Goal: Information Seeking & Learning: Learn about a topic

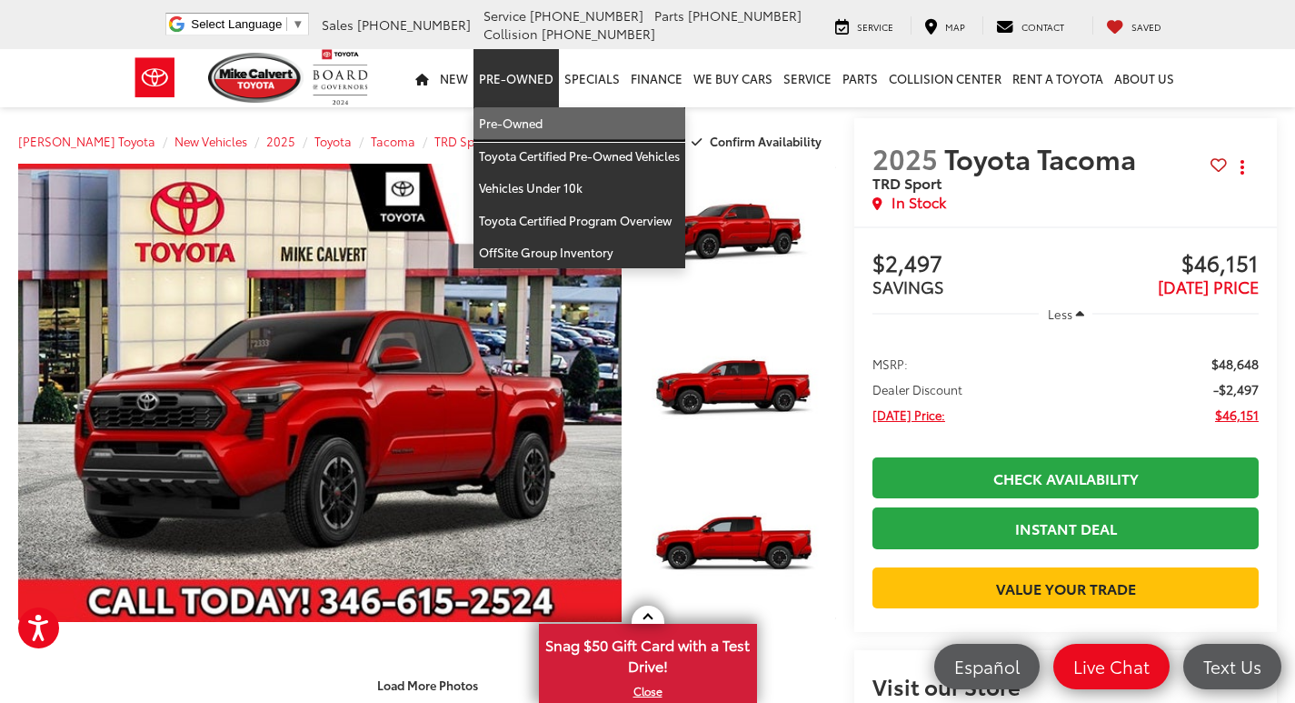
click at [522, 126] on link "Pre-Owned" at bounding box center [580, 123] width 212 height 33
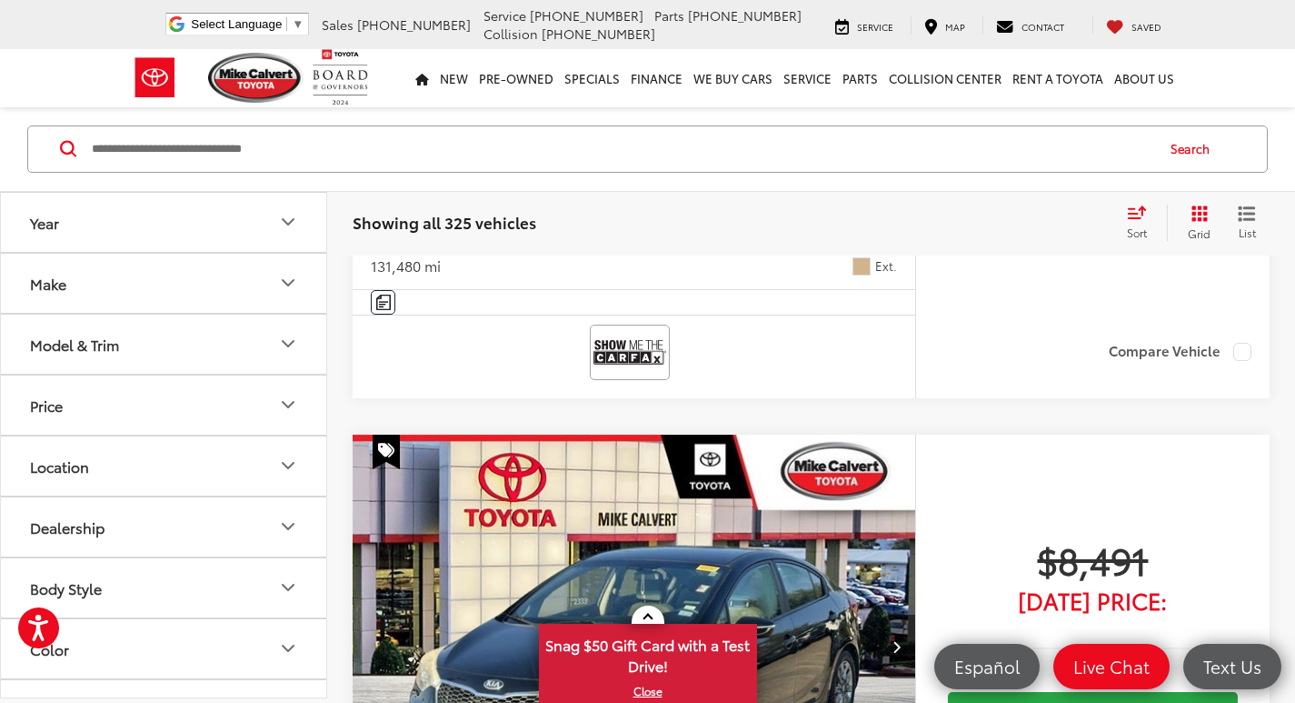
scroll to position [7542, 0]
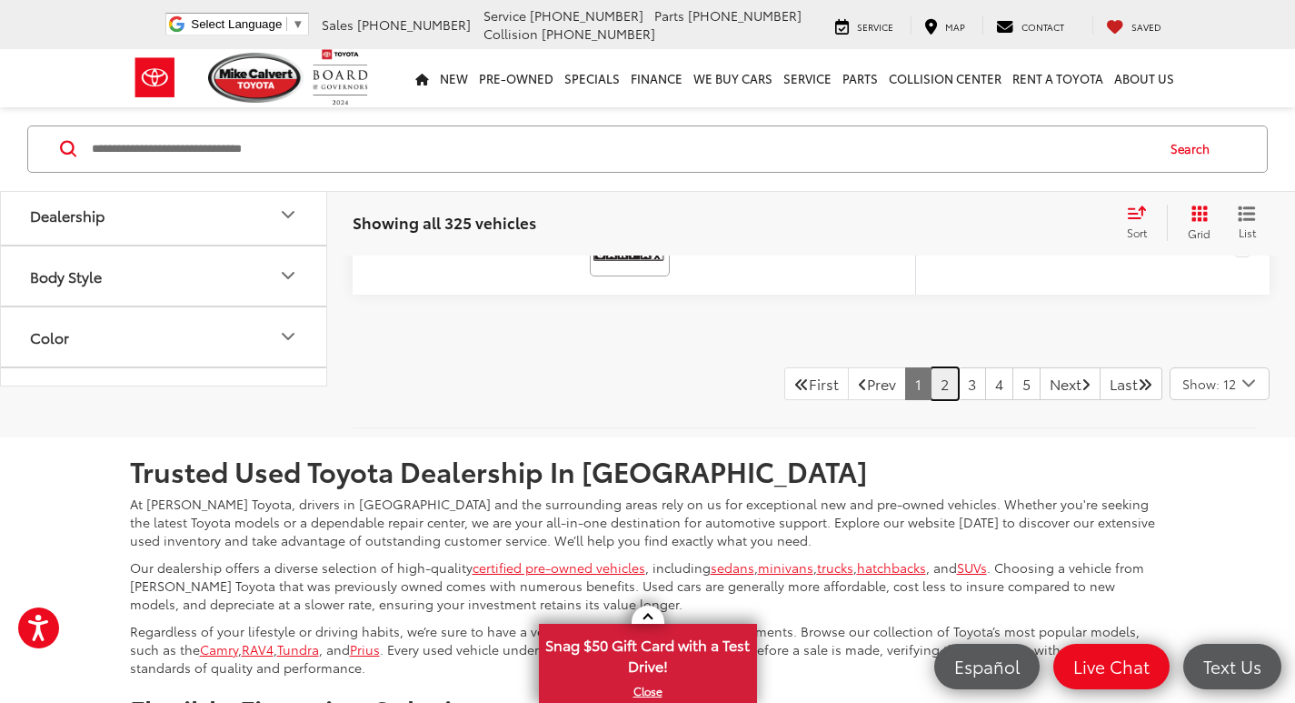
click at [931, 400] on link "2" at bounding box center [945, 383] width 28 height 33
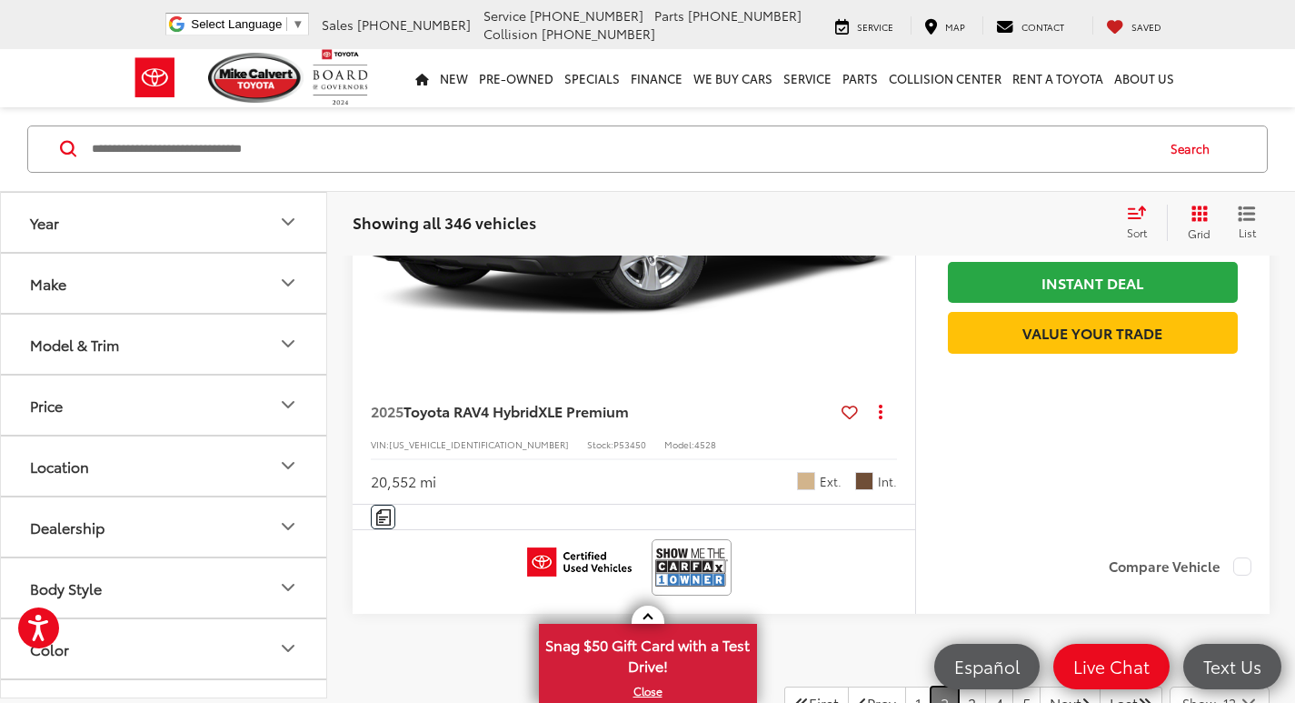
scroll to position [8469, 0]
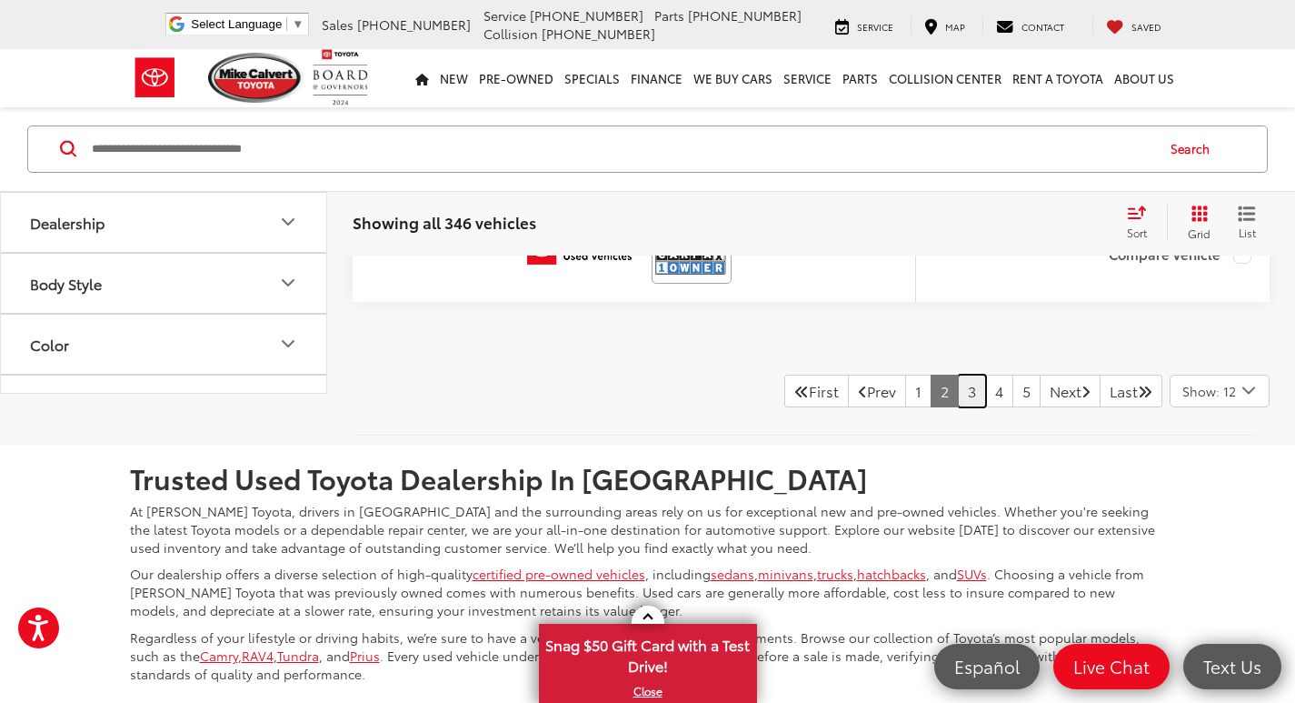
click at [958, 403] on link "3" at bounding box center [972, 390] width 28 height 33
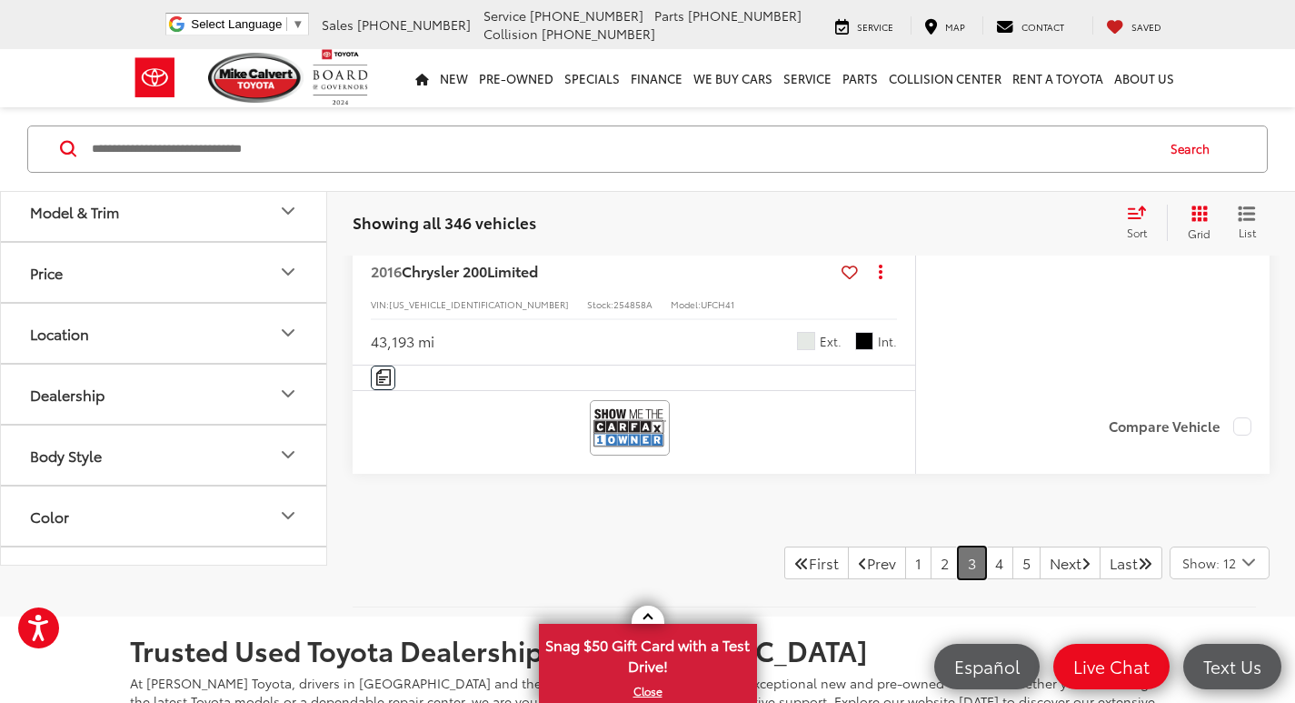
scroll to position [8427, 0]
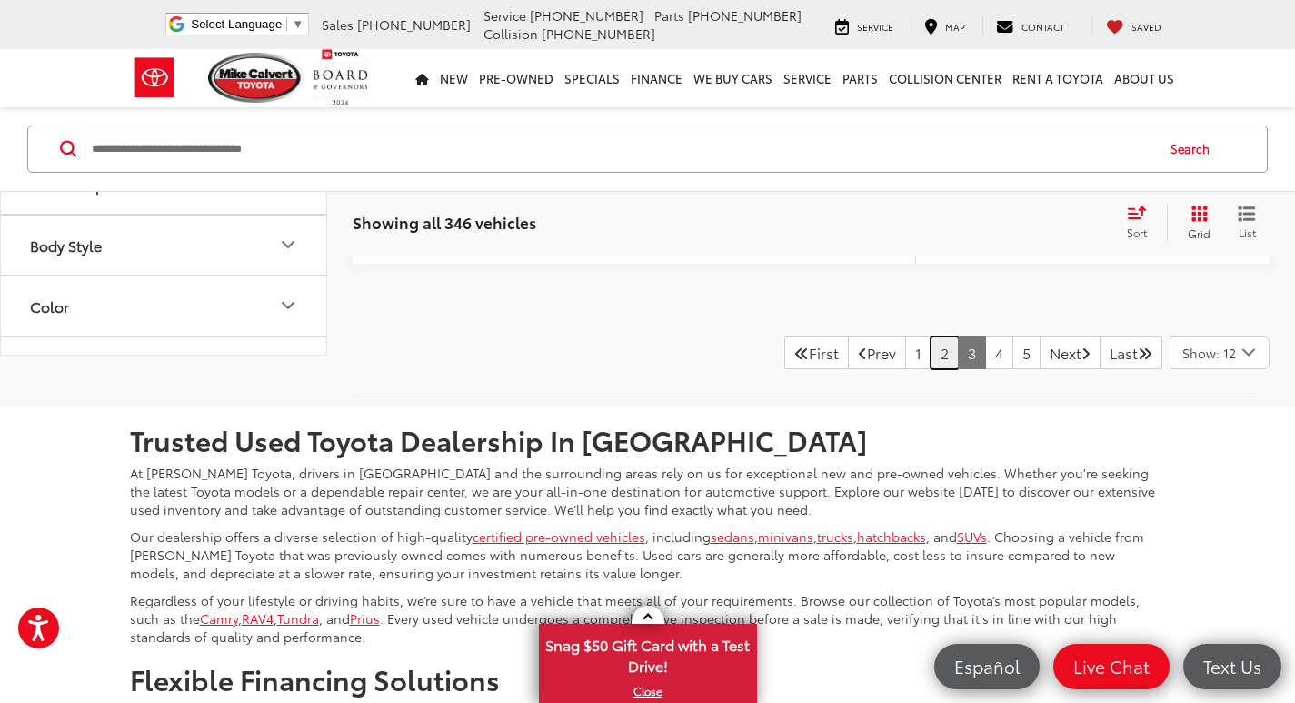
click at [931, 353] on link "2" at bounding box center [945, 352] width 28 height 33
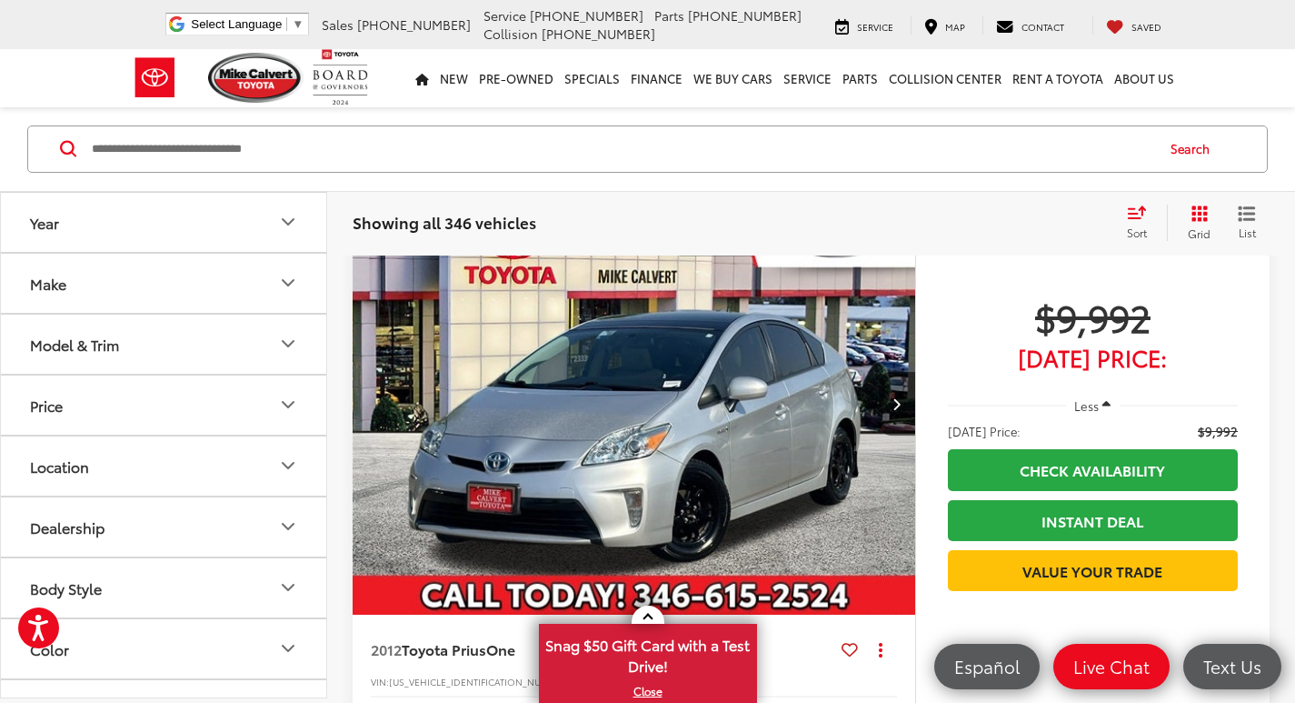
scroll to position [5833, 0]
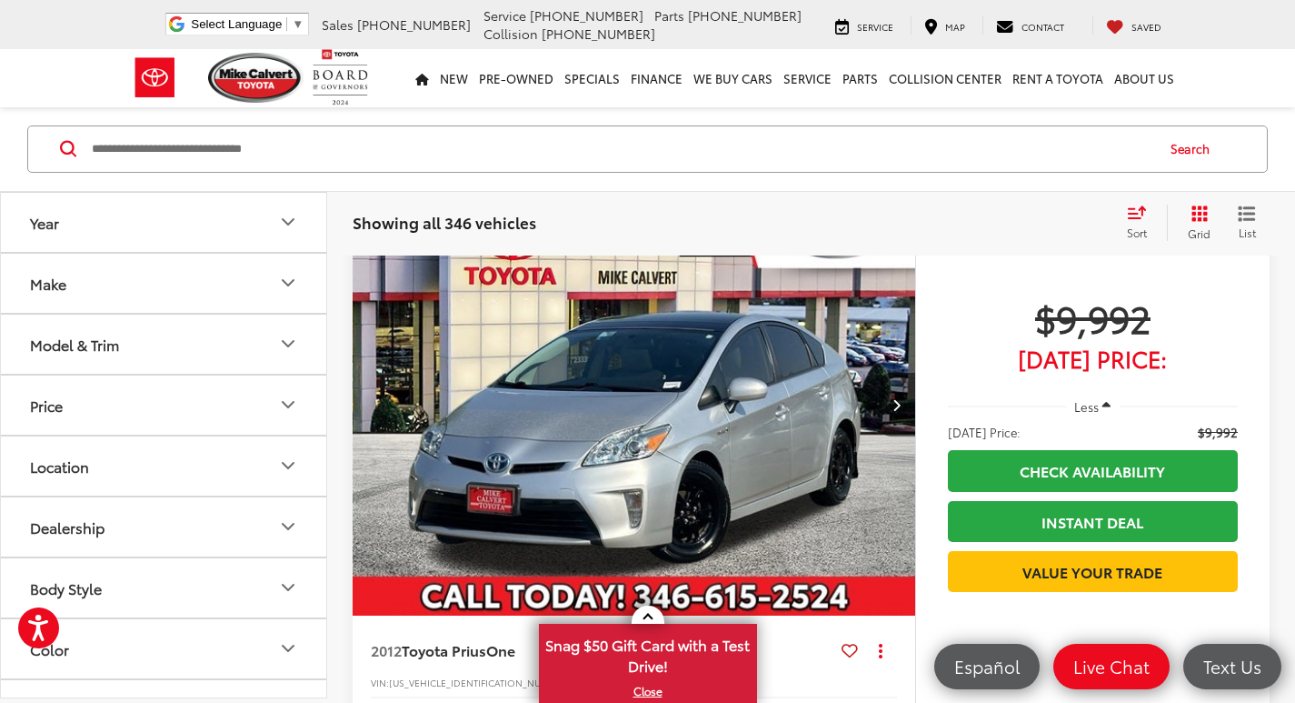
click at [894, 401] on icon "Next image" at bounding box center [896, 404] width 8 height 13
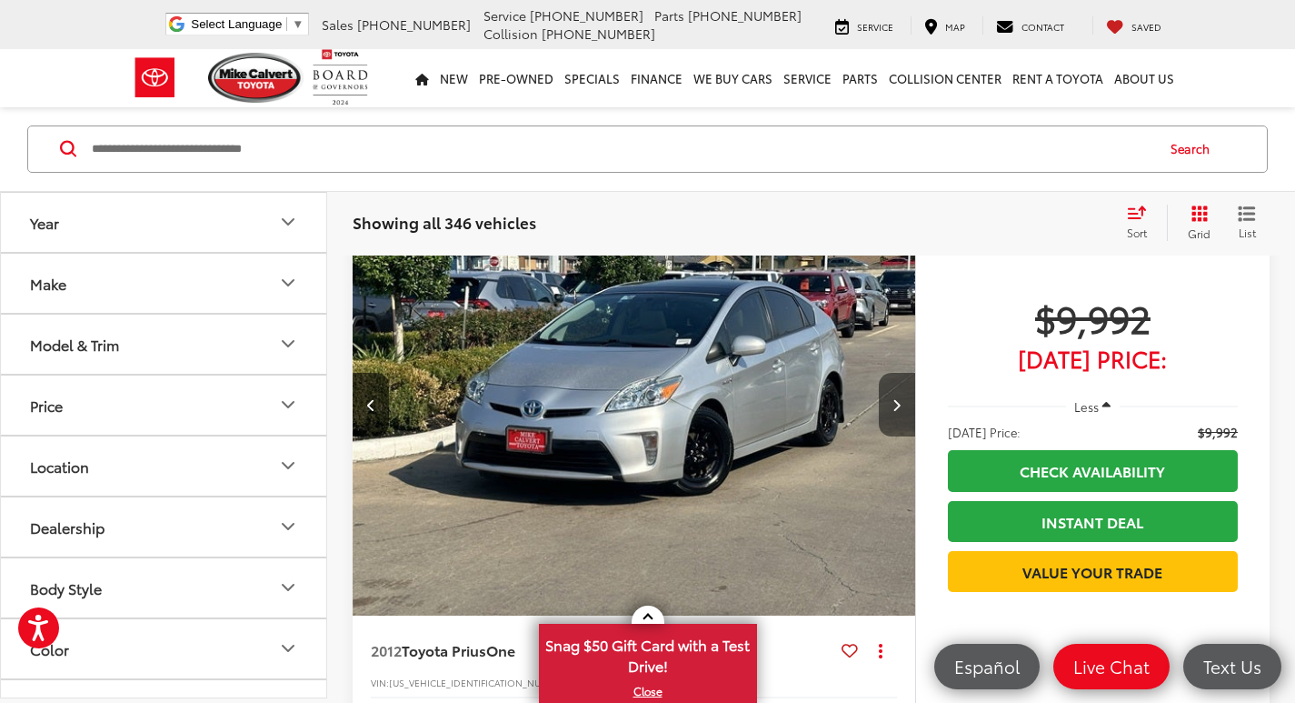
click at [895, 404] on icon "Next image" at bounding box center [896, 404] width 8 height 13
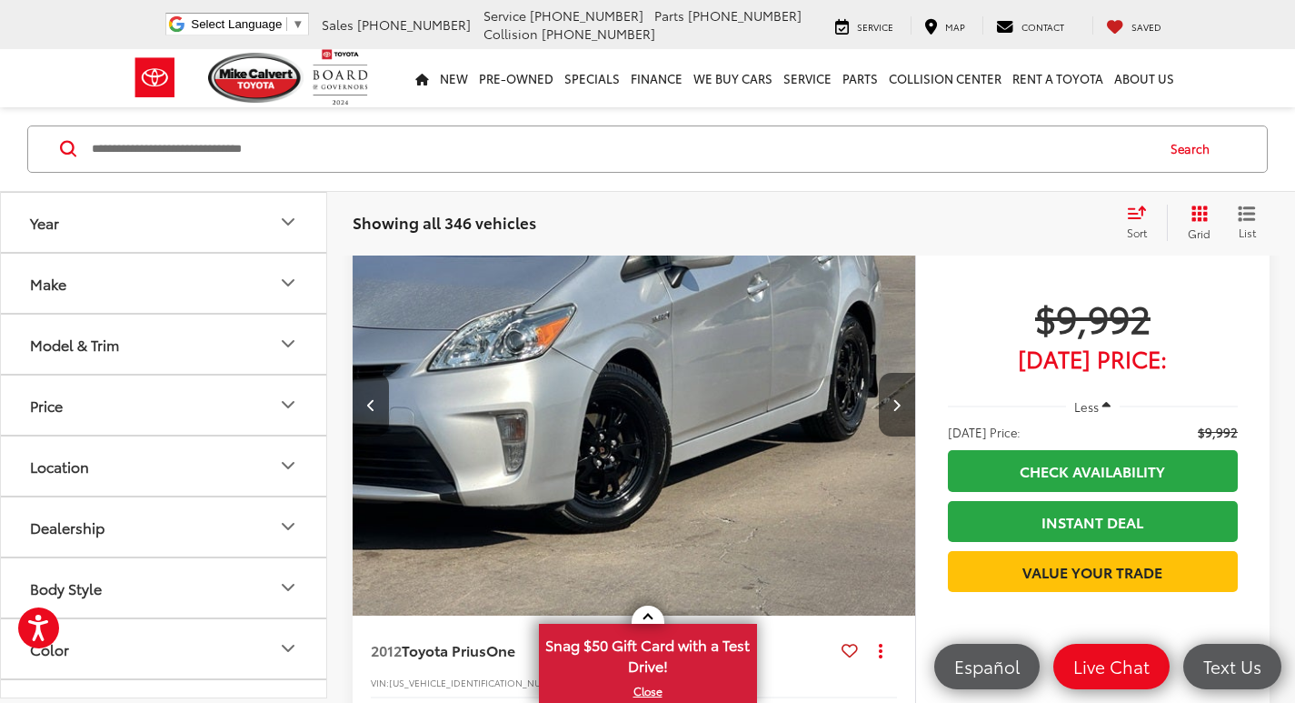
click at [895, 404] on icon "Next image" at bounding box center [896, 404] width 8 height 13
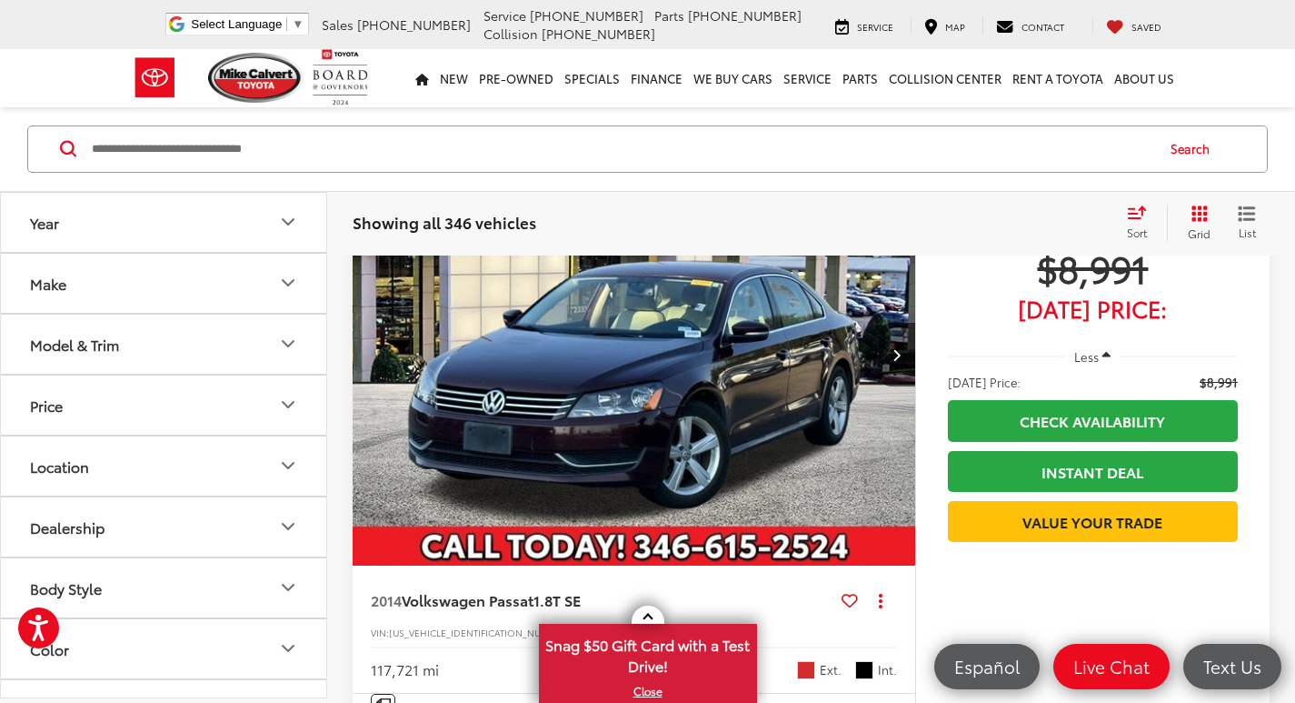
scroll to position [1743, 0]
